Goal: Navigation & Orientation: Find specific page/section

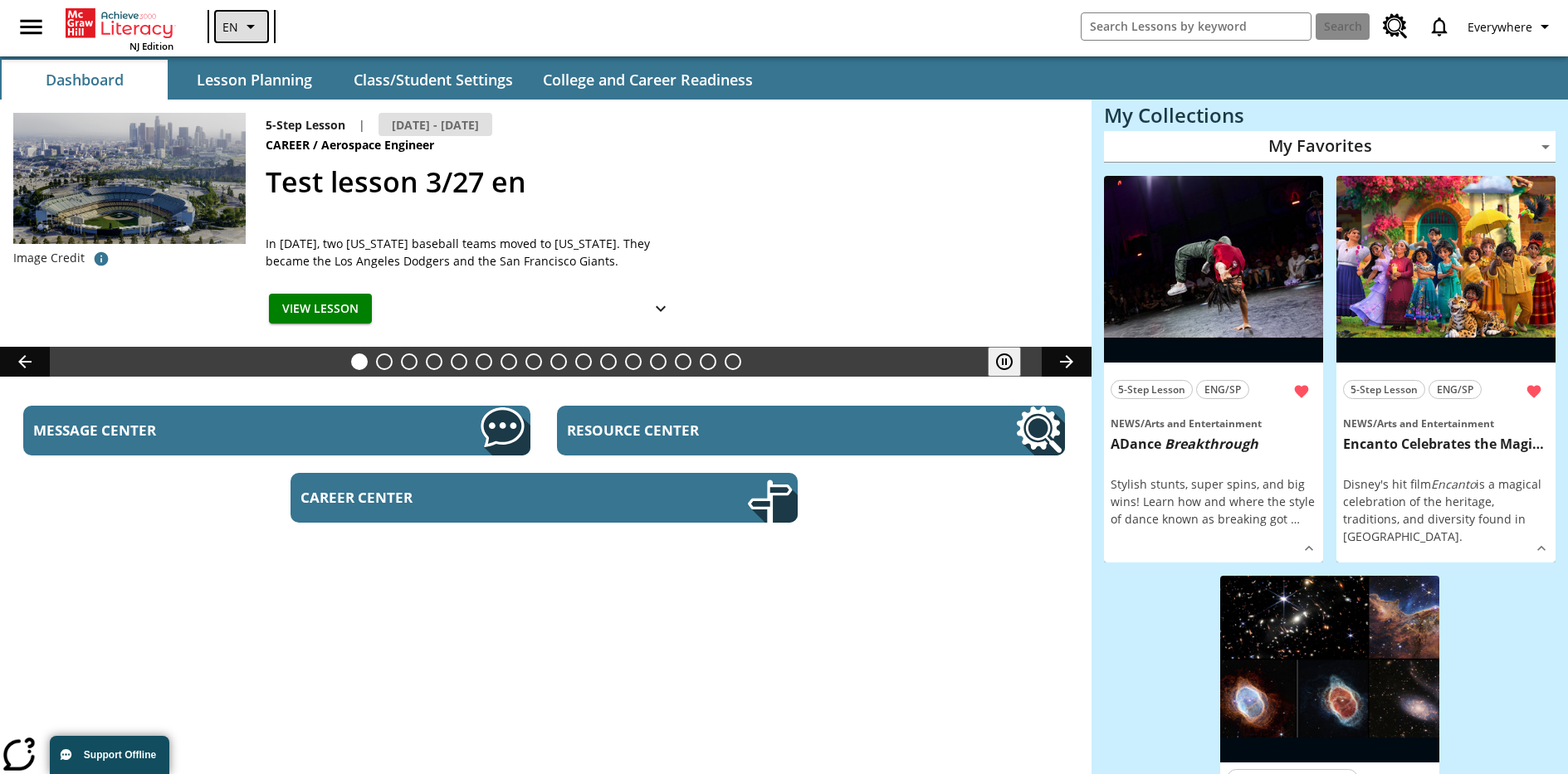
click at [241, 27] on icon "Language: EN, Select a language" at bounding box center [250, 26] width 20 height 20
